Goal: Entertainment & Leisure: Consume media (video, audio)

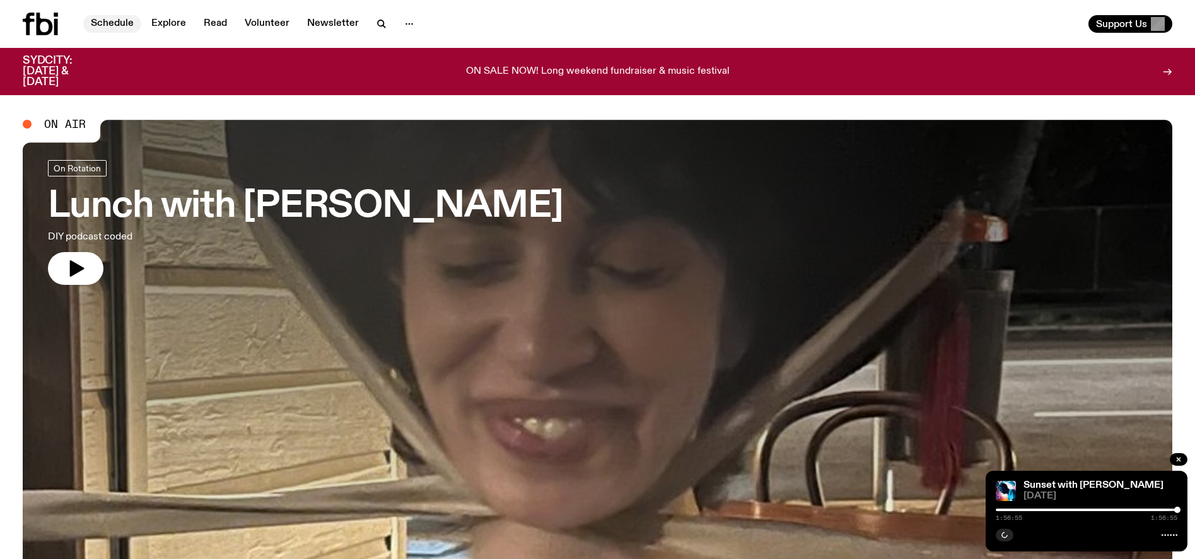
click at [129, 24] on link "Schedule" at bounding box center [112, 24] width 58 height 18
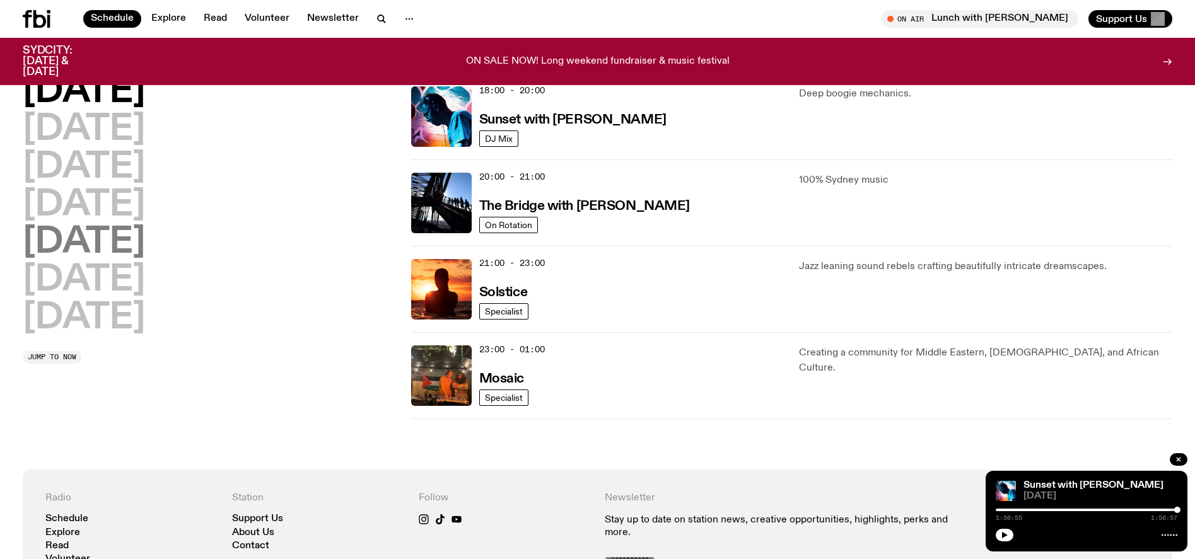
click at [114, 244] on h2 "[DATE]" at bounding box center [84, 242] width 122 height 35
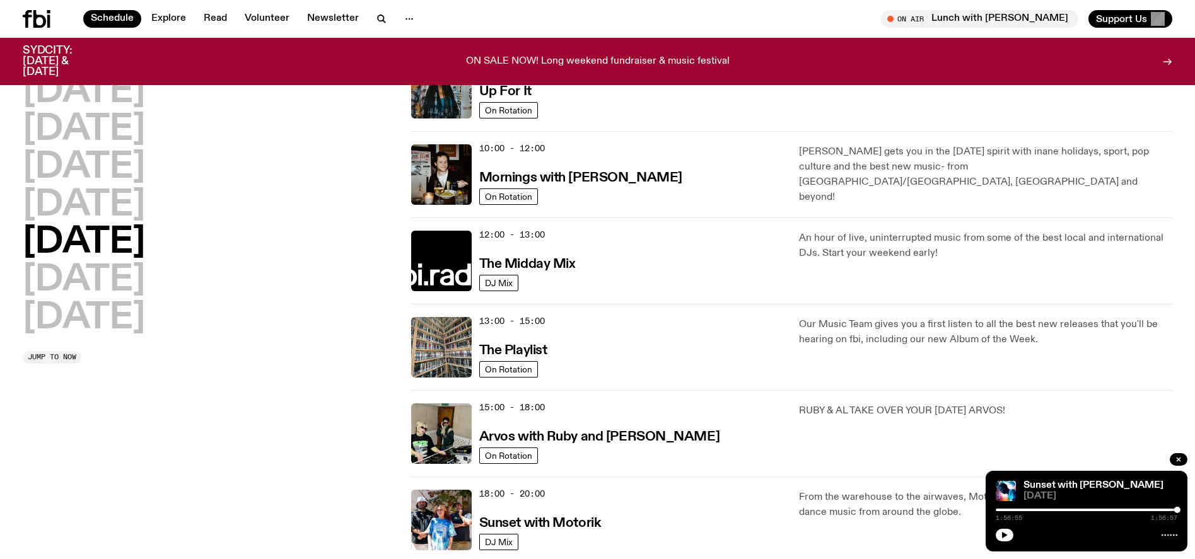
scroll to position [215, 0]
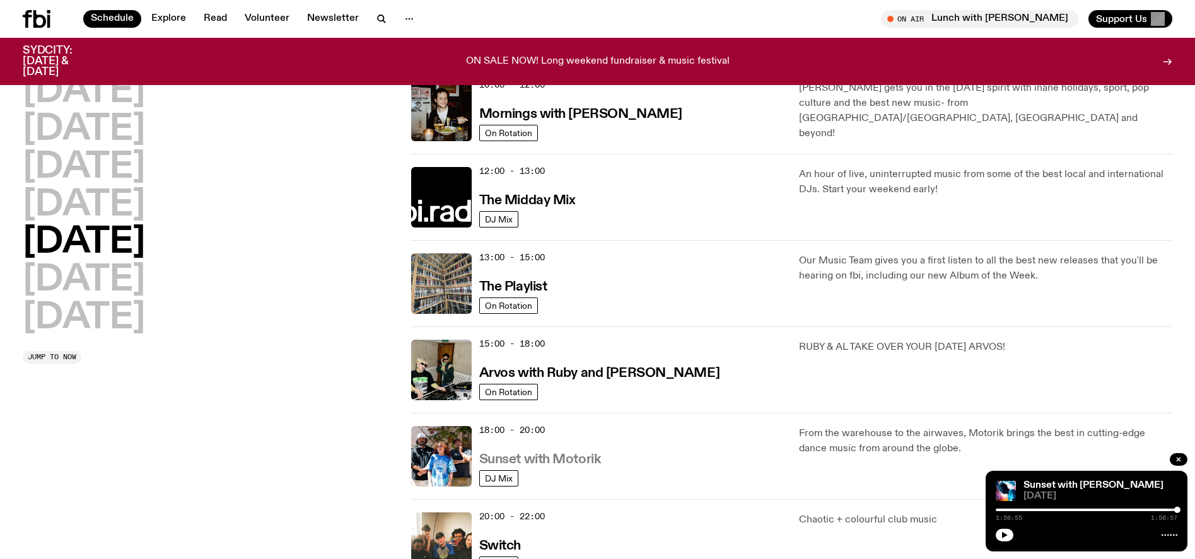
click at [556, 459] on h3 "Sunset with Motorik" at bounding box center [540, 459] width 122 height 13
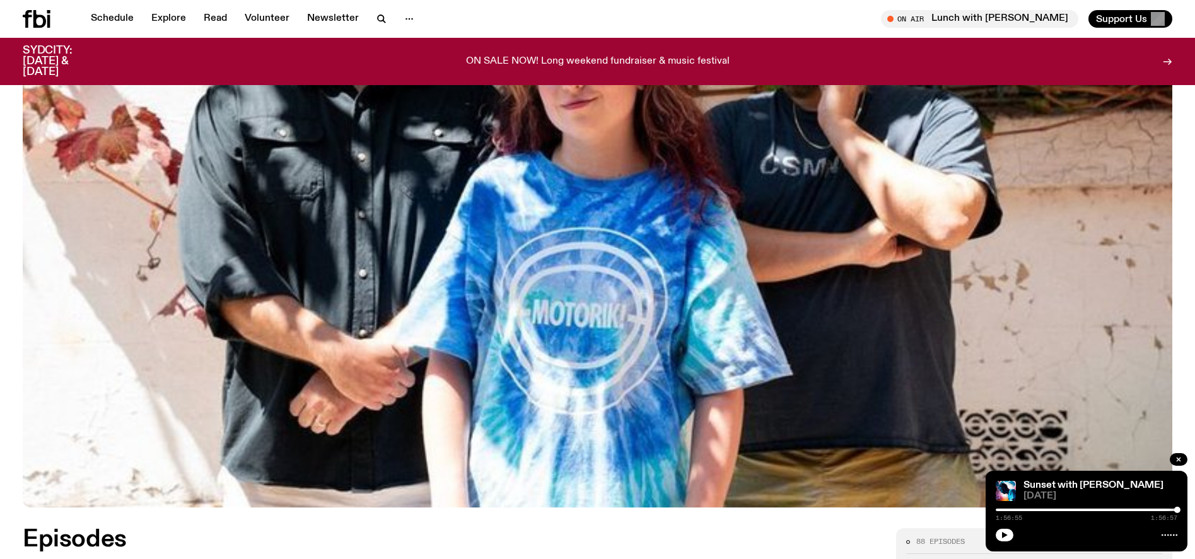
scroll to position [560, 0]
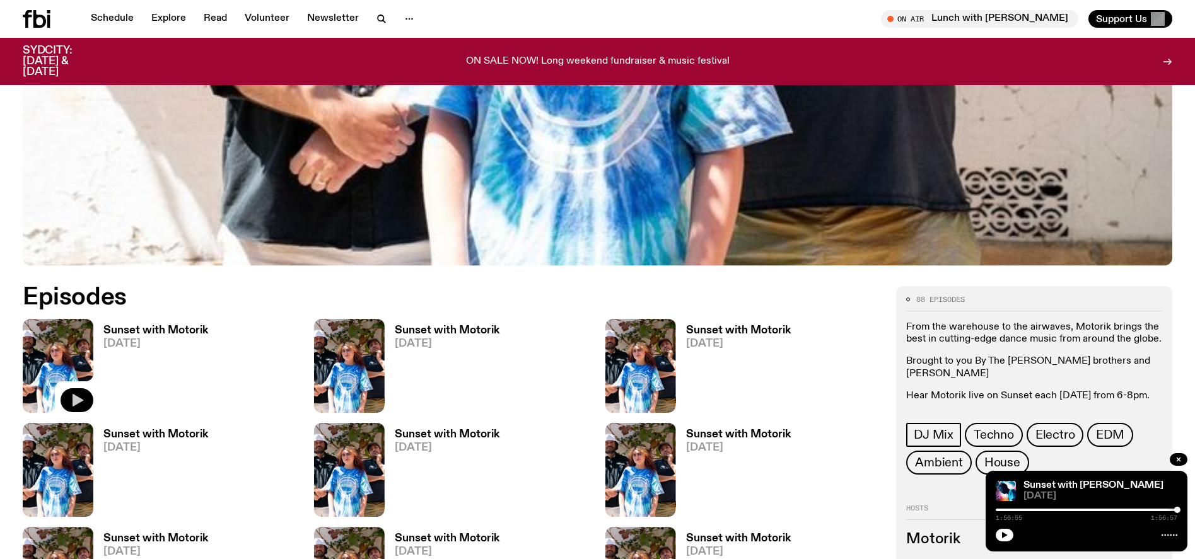
click at [82, 397] on icon "button" at bounding box center [76, 400] width 15 height 15
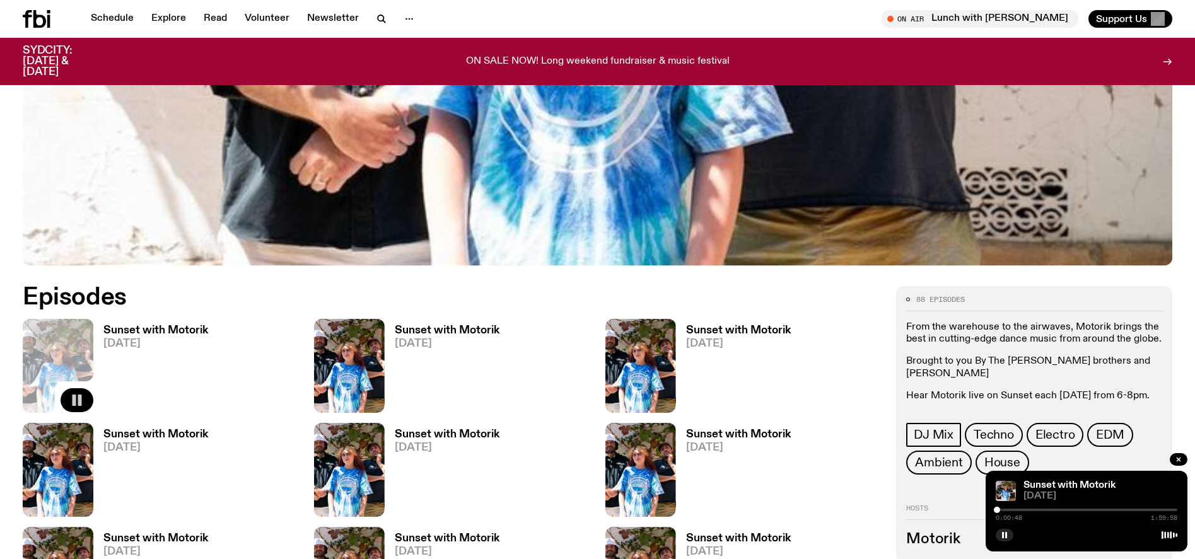
click at [1003, 511] on div "0:00:48 1:59:58" at bounding box center [1087, 513] width 182 height 15
click at [1001, 509] on div at bounding box center [1000, 510] width 6 height 6
click at [1004, 509] on div at bounding box center [1004, 510] width 6 height 6
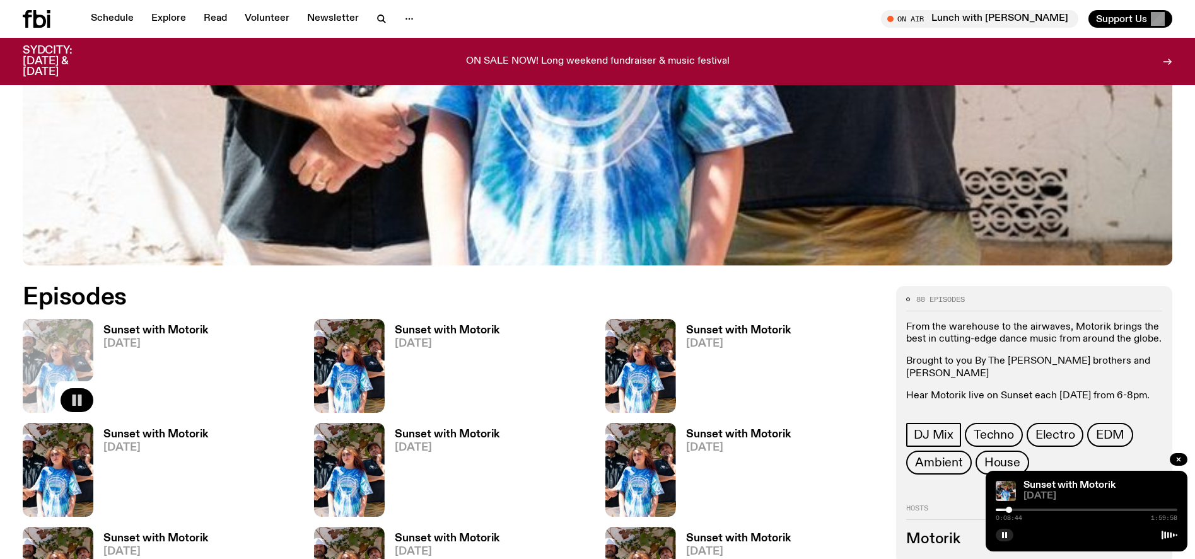
click at [1009, 509] on div at bounding box center [1009, 510] width 6 height 6
click at [1011, 510] on div at bounding box center [1010, 510] width 6 height 6
click at [1013, 510] on div at bounding box center [1012, 510] width 6 height 6
